Goal: Find specific page/section: Find specific page/section

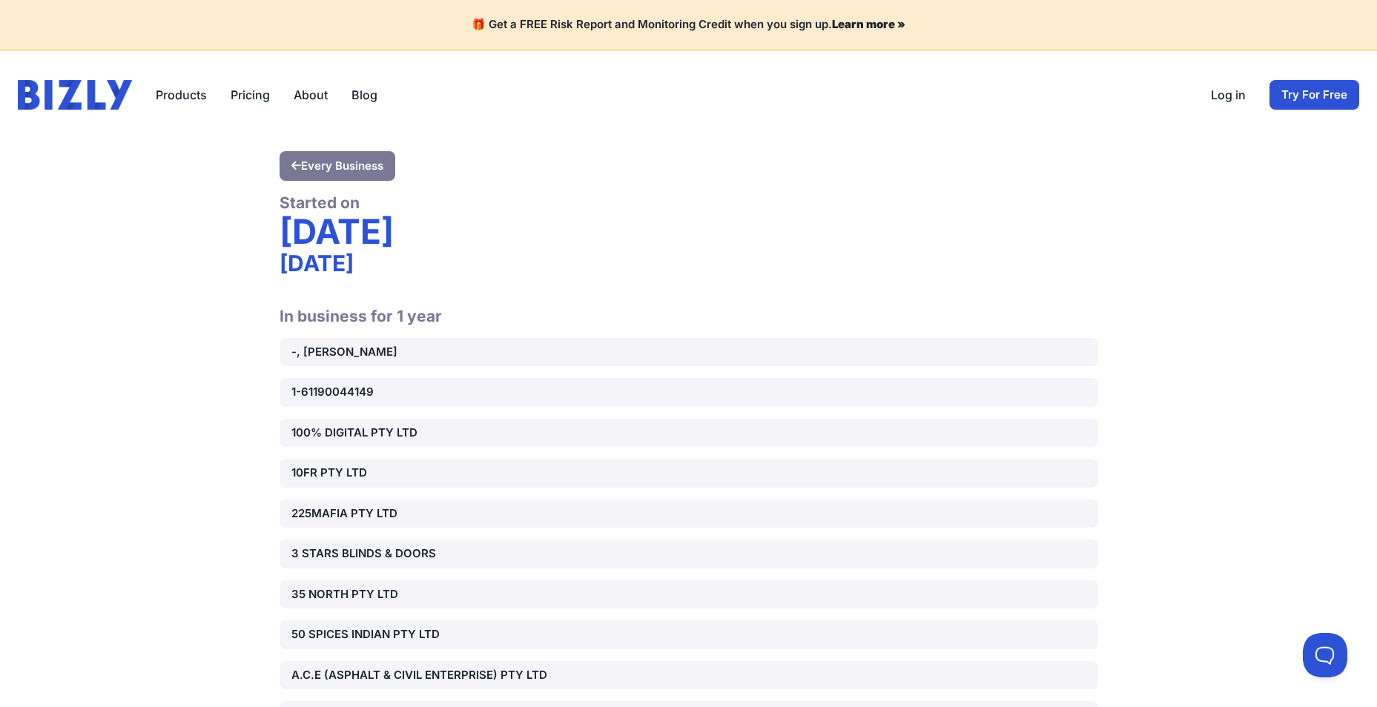
click at [316, 93] on link "About" at bounding box center [311, 95] width 34 height 18
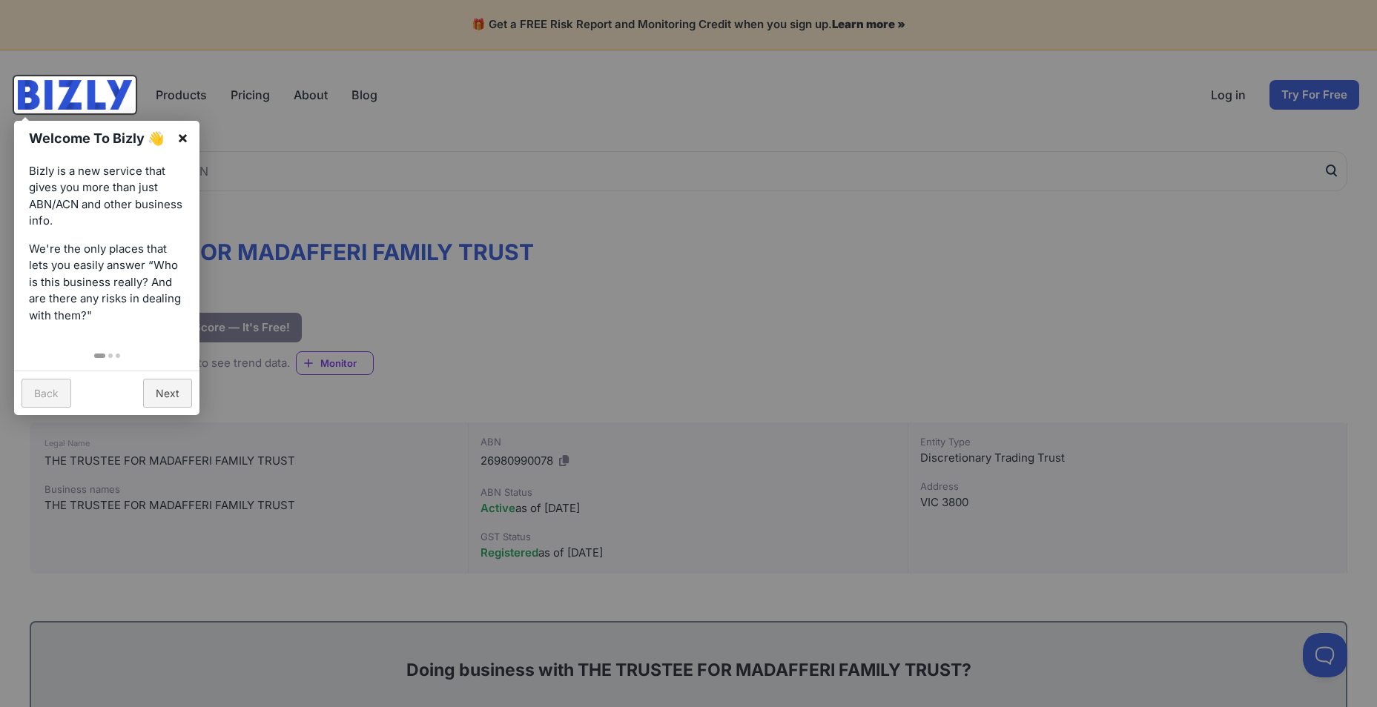
click at [185, 135] on link "×" at bounding box center [182, 137] width 33 height 33
